Goal: Task Accomplishment & Management: Manage account settings

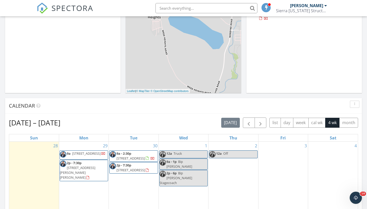
scroll to position [131, 0]
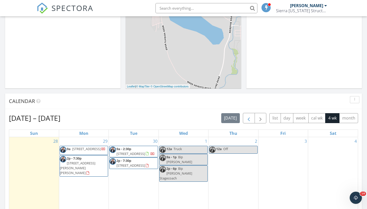
click at [250, 116] on span "button" at bounding box center [249, 118] width 6 height 6
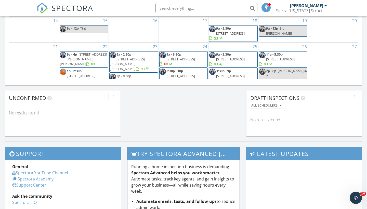
scroll to position [390, 0]
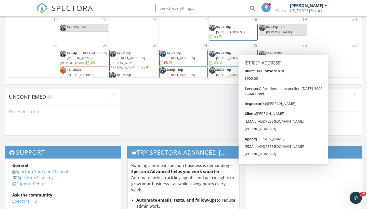
click at [289, 56] on span "[STREET_ADDRESS]" at bounding box center [280, 58] width 29 height 5
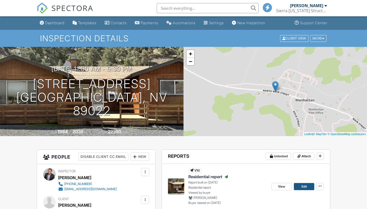
click at [307, 184] on span "Edit" at bounding box center [303, 186] width 5 height 5
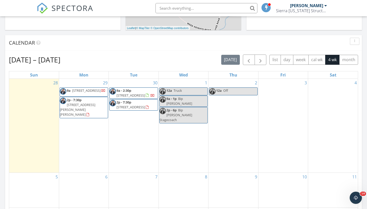
scroll to position [172, 0]
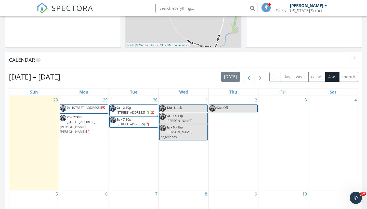
click at [249, 77] on span "button" at bounding box center [249, 77] width 6 height 6
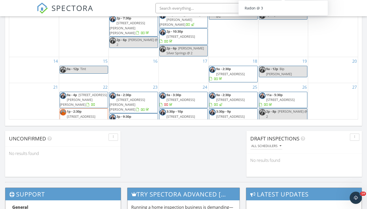
scroll to position [350, 0]
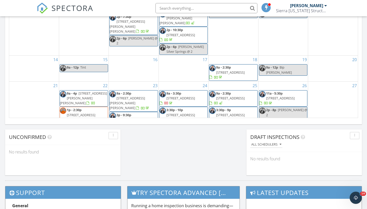
click at [285, 96] on span "[STREET_ADDRESS]" at bounding box center [280, 98] width 29 height 5
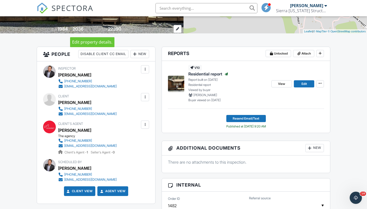
scroll to position [101, 0]
